Goal: Find specific page/section: Find specific page/section

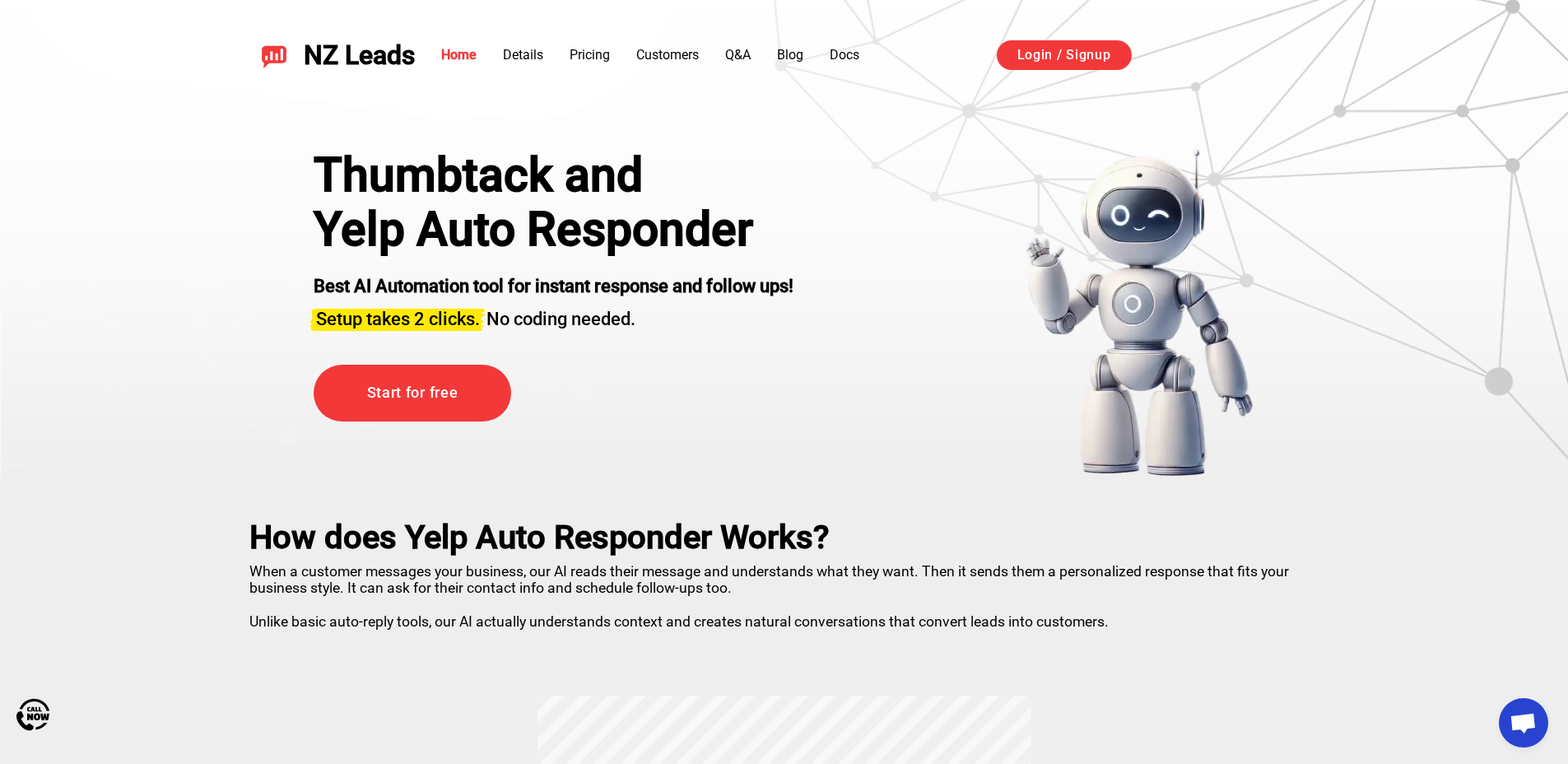
click at [474, 387] on link "Start for free" at bounding box center [412, 392] width 198 height 57
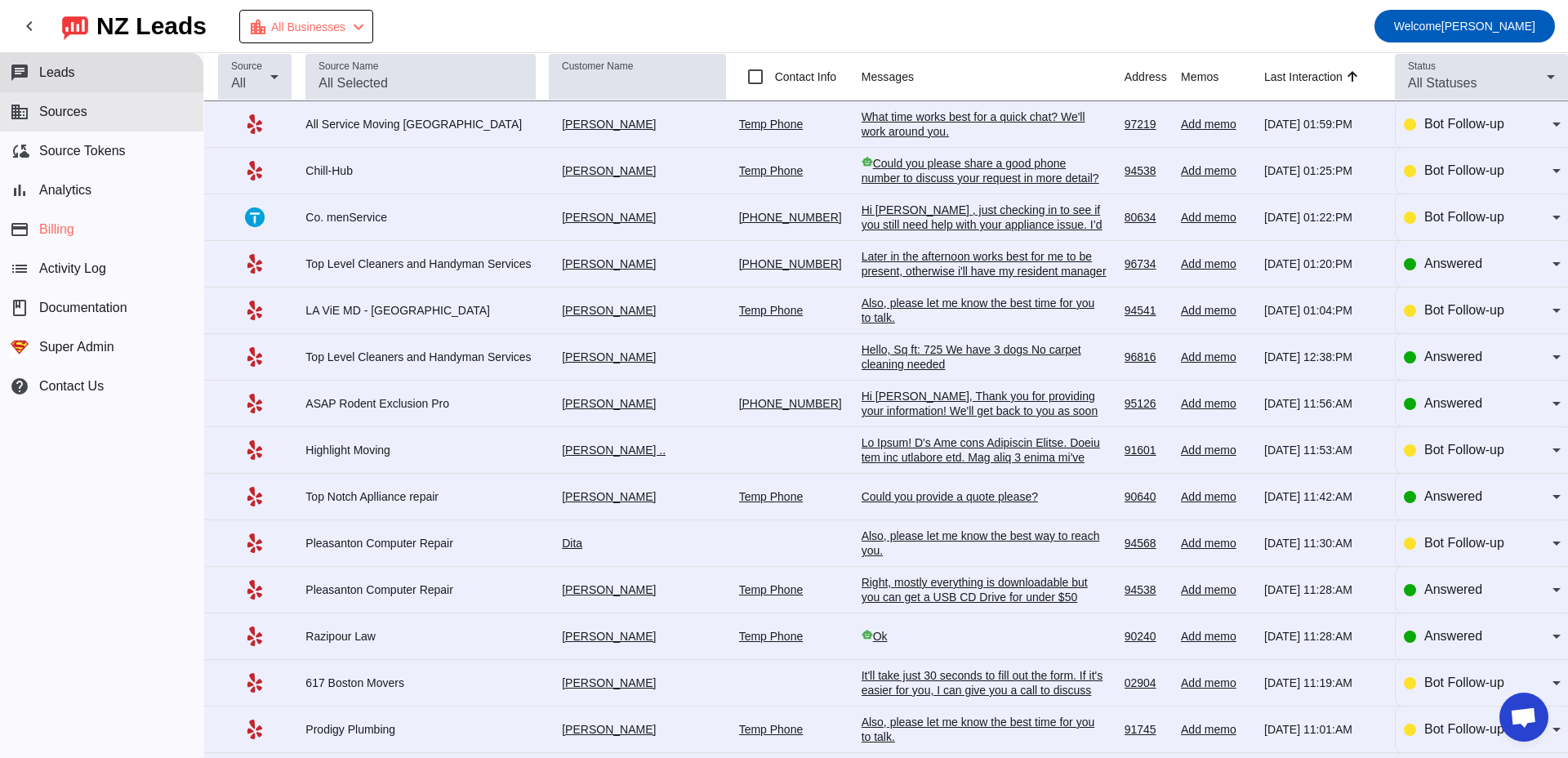
click at [149, 130] on button "business Sources" at bounding box center [101, 112] width 203 height 39
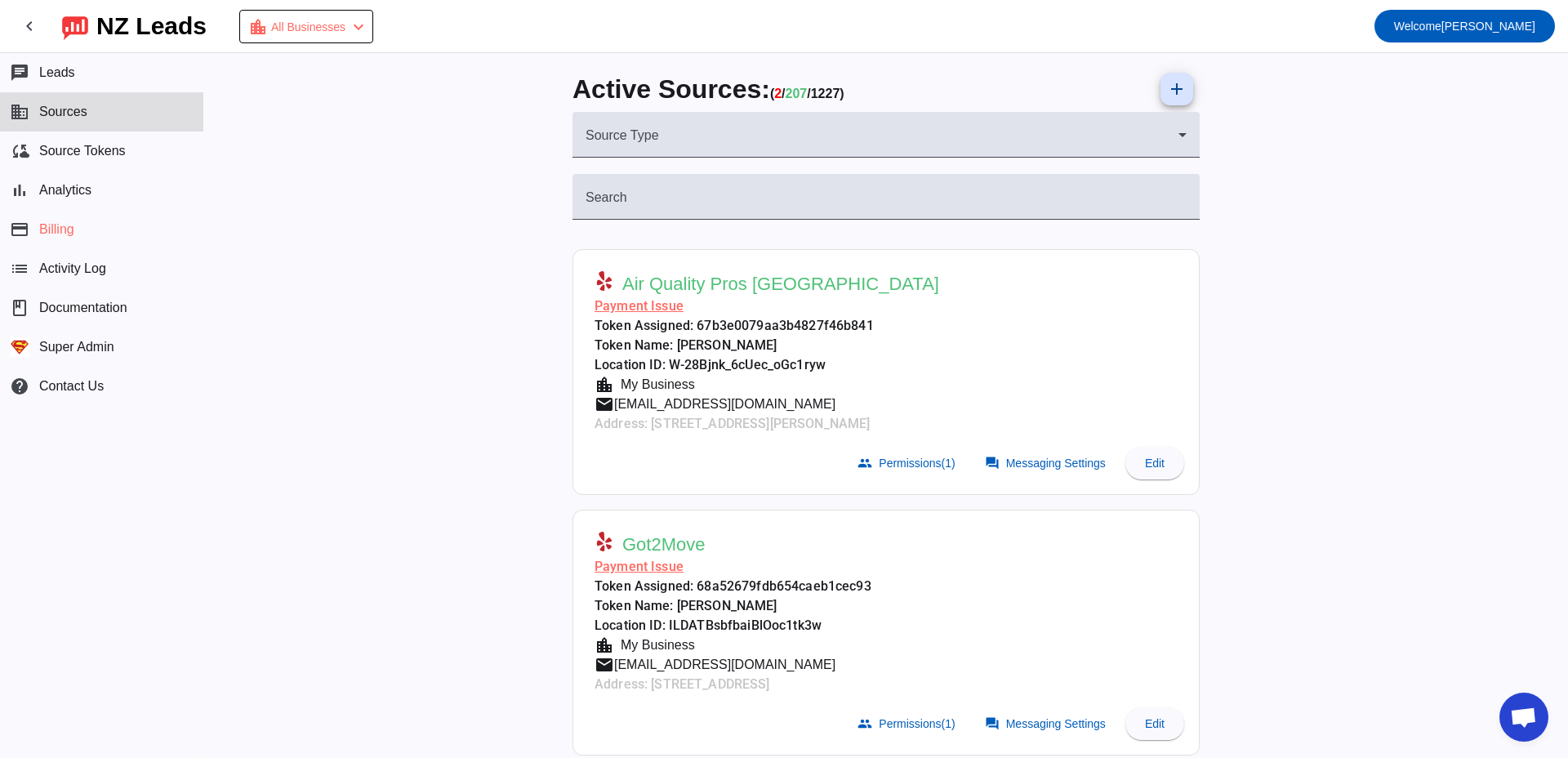
click at [675, 222] on div at bounding box center [886, 228] width 627 height 16
click at [64, 80] on button "chat Leads" at bounding box center [101, 72] width 203 height 39
